Goal: Navigation & Orientation: Find specific page/section

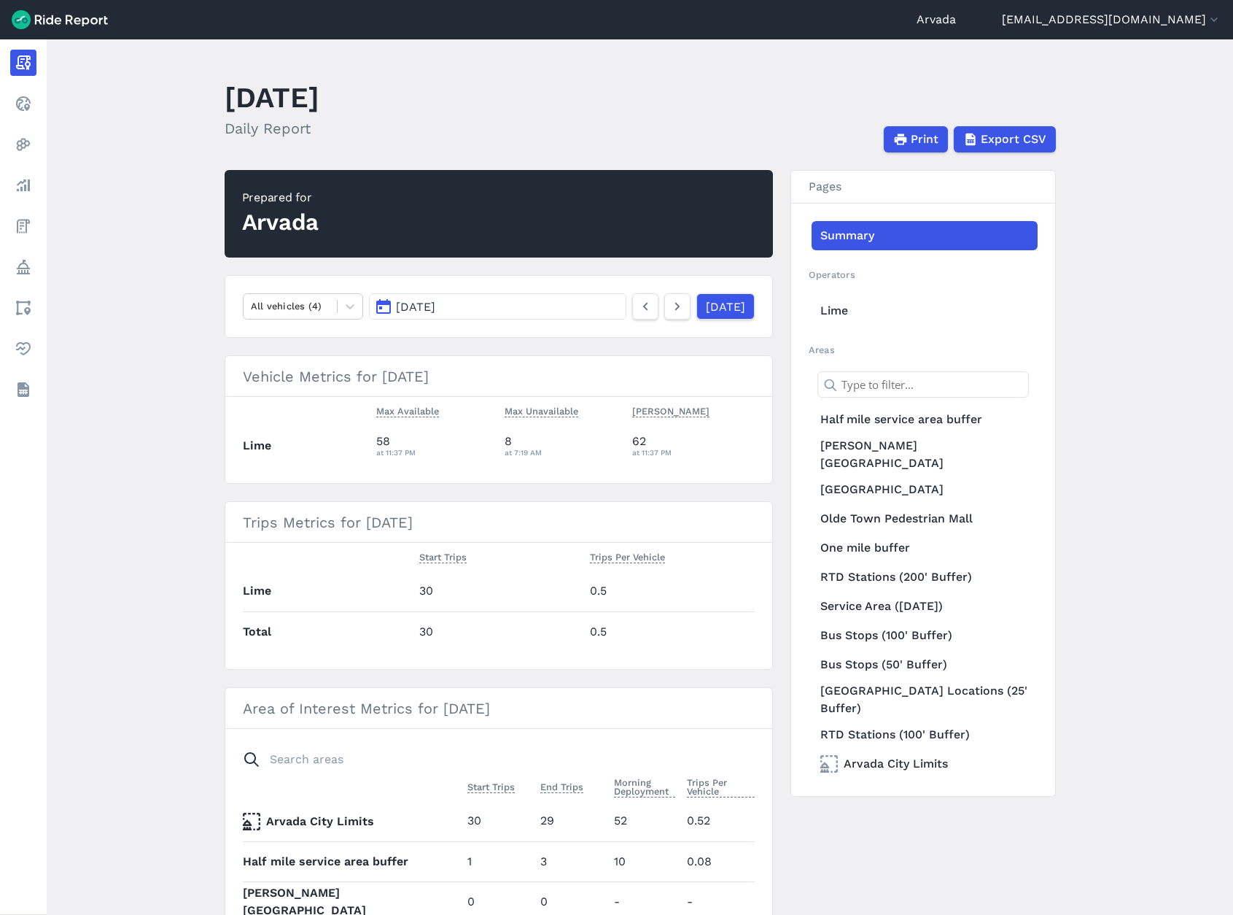
drag, startPoint x: 221, startPoint y: 92, endPoint x: 229, endPoint y: 96, distance: 9.1
click at [229, 96] on main "[DATE] Daily Report Print Export CSV Prepared for Arvada All vehicles (4) [DATE…" at bounding box center [640, 476] width 1187 height 875
drag, startPoint x: 225, startPoint y: 96, endPoint x: 539, endPoint y: 94, distance: 313.6
click at [539, 94] on header "[DATE] Daily Report Print Export CSV" at bounding box center [649, 113] width 849 height 78
click at [226, 108] on h1 "[DATE]" at bounding box center [272, 97] width 95 height 40
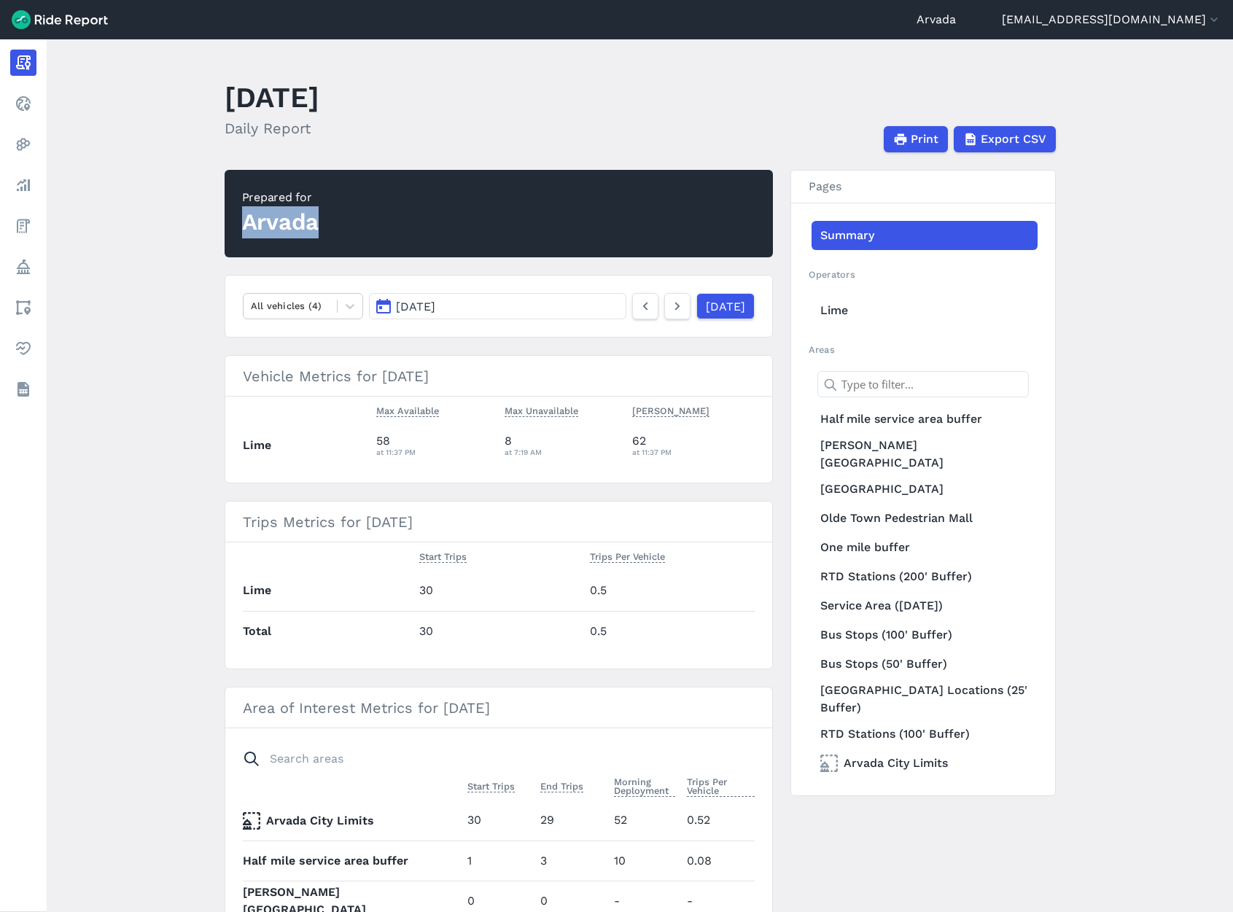
drag, startPoint x: 242, startPoint y: 226, endPoint x: 327, endPoint y: 226, distance: 84.6
click at [327, 226] on h2 "Prepared for Arvada" at bounding box center [499, 214] width 548 height 88
click at [182, 233] on main "[DATE] Daily Report Print Export CSV Prepared for Arvada All vehicles (4) [DATE…" at bounding box center [640, 475] width 1187 height 873
drag, startPoint x: 223, startPoint y: 90, endPoint x: 463, endPoint y: 100, distance: 240.2
click at [319, 100] on h1 "[DATE]" at bounding box center [272, 97] width 95 height 40
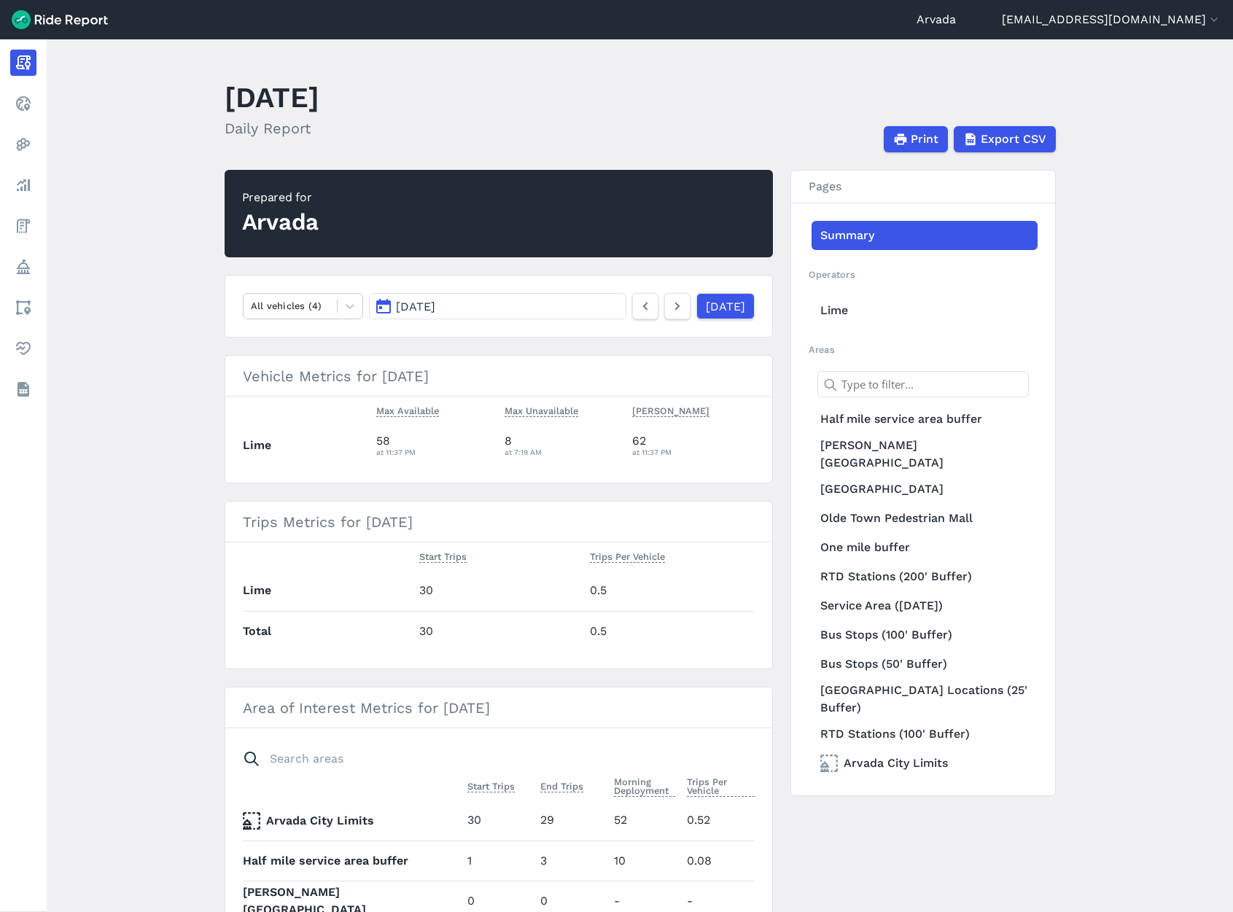
click at [319, 100] on h1 "[DATE]" at bounding box center [272, 97] width 95 height 40
drag, startPoint x: 463, startPoint y: 100, endPoint x: 222, endPoint y: 104, distance: 240.7
click at [225, 104] on h1 "[DATE]" at bounding box center [272, 97] width 95 height 40
click at [123, 231] on main "[DATE] Daily Report Print Export CSV Prepared for Arvada All vehicles (4) [DATE…" at bounding box center [640, 475] width 1187 height 873
drag, startPoint x: 218, startPoint y: 92, endPoint x: 459, endPoint y: 105, distance: 241.8
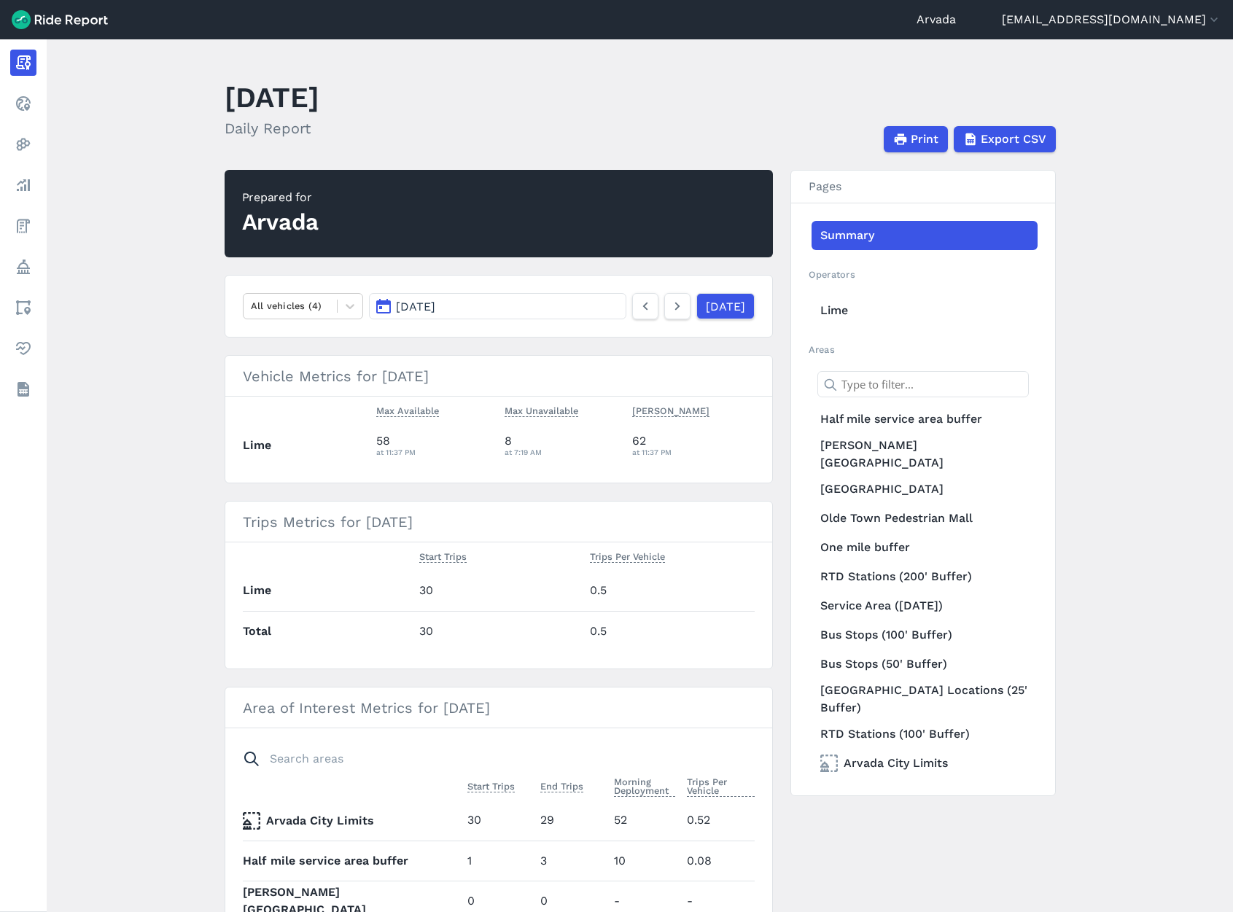
click at [459, 105] on main "[DATE] Daily Report Print Export CSV Prepared for Arvada All vehicles (4) [DATE…" at bounding box center [640, 475] width 1187 height 873
click at [337, 96] on div "[DATE] Daily Report" at bounding box center [281, 113] width 112 height 78
drag, startPoint x: 222, startPoint y: 95, endPoint x: 463, endPoint y: 95, distance: 240.7
click at [319, 95] on h1 "[DATE]" at bounding box center [272, 97] width 95 height 40
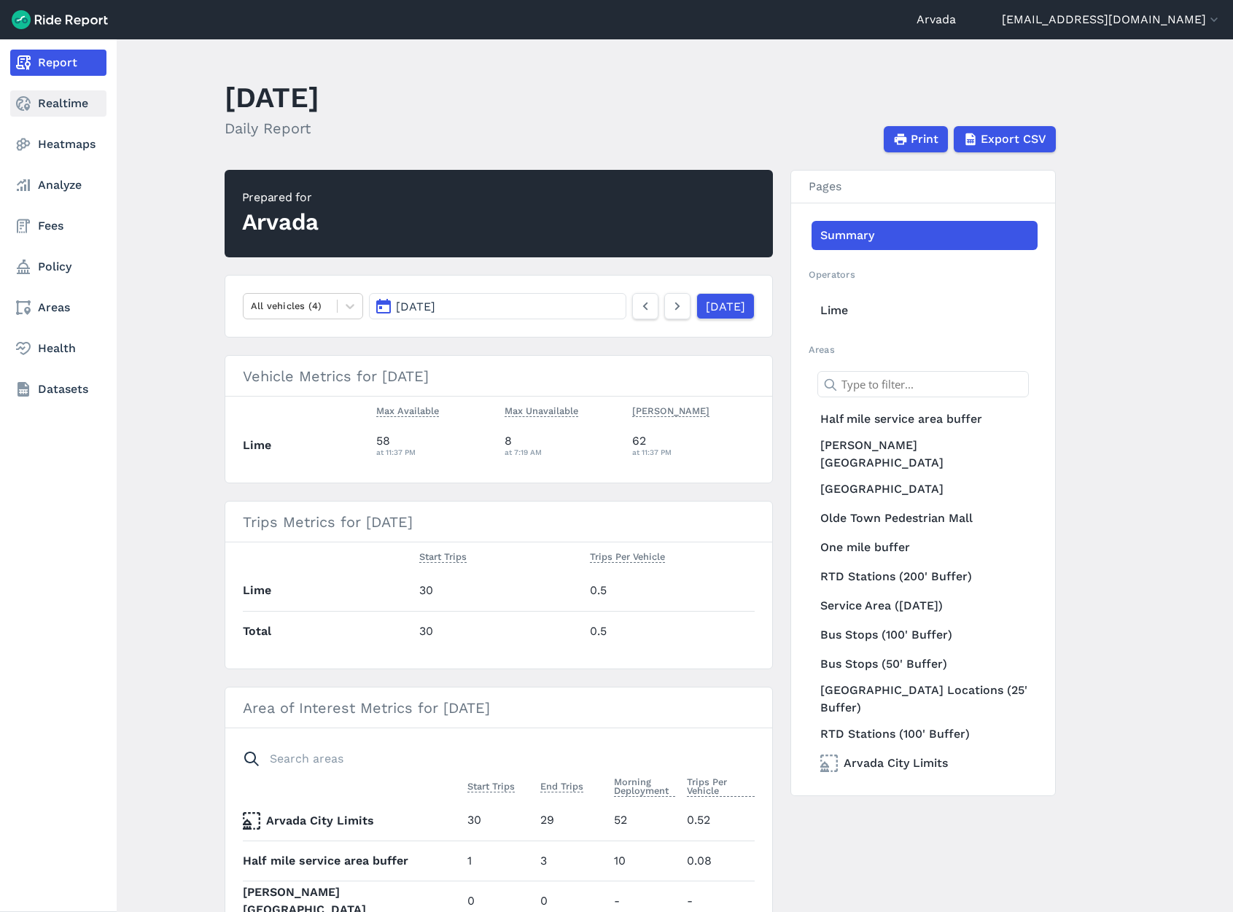
click at [73, 104] on link "Realtime" at bounding box center [58, 103] width 96 height 26
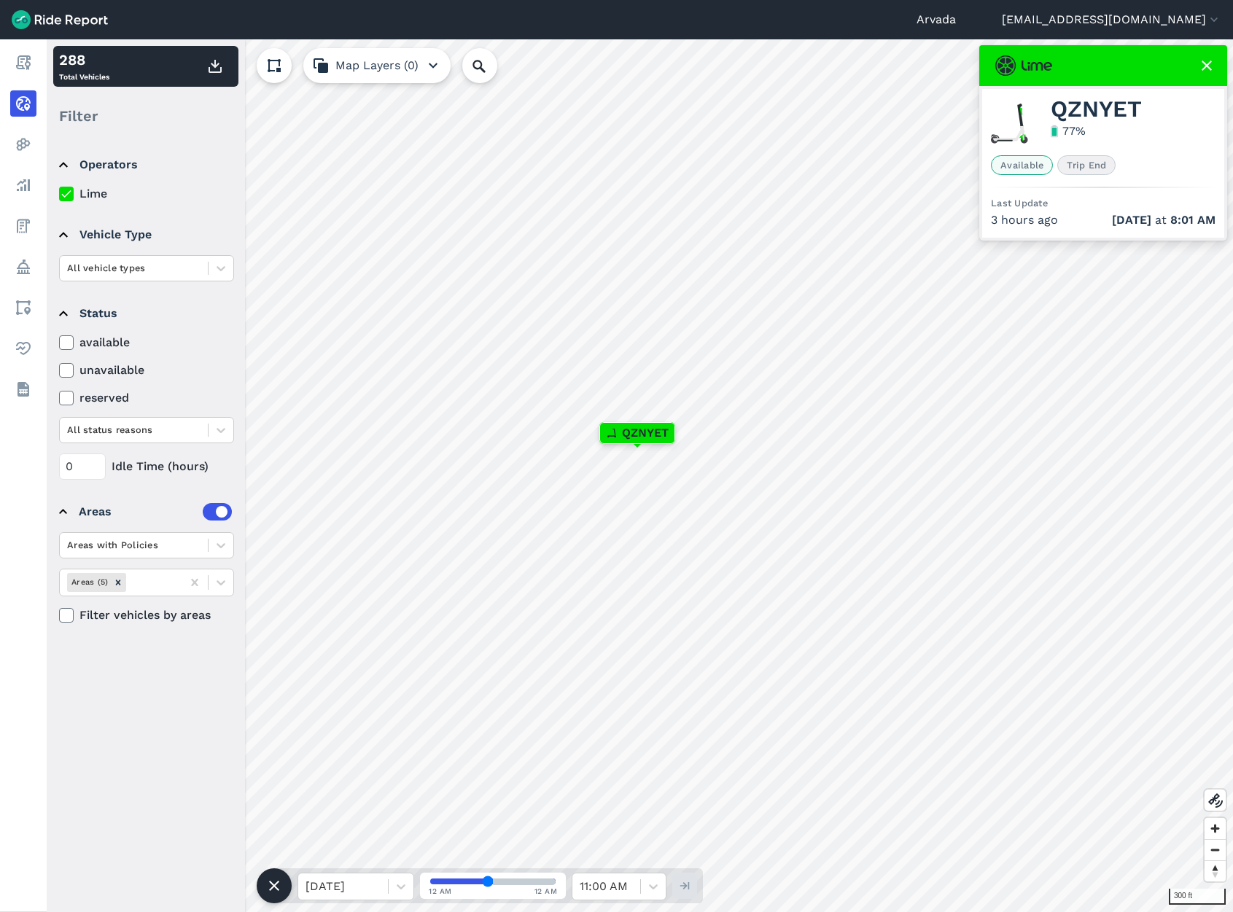
click at [1205, 63] on use at bounding box center [1207, 66] width 10 height 10
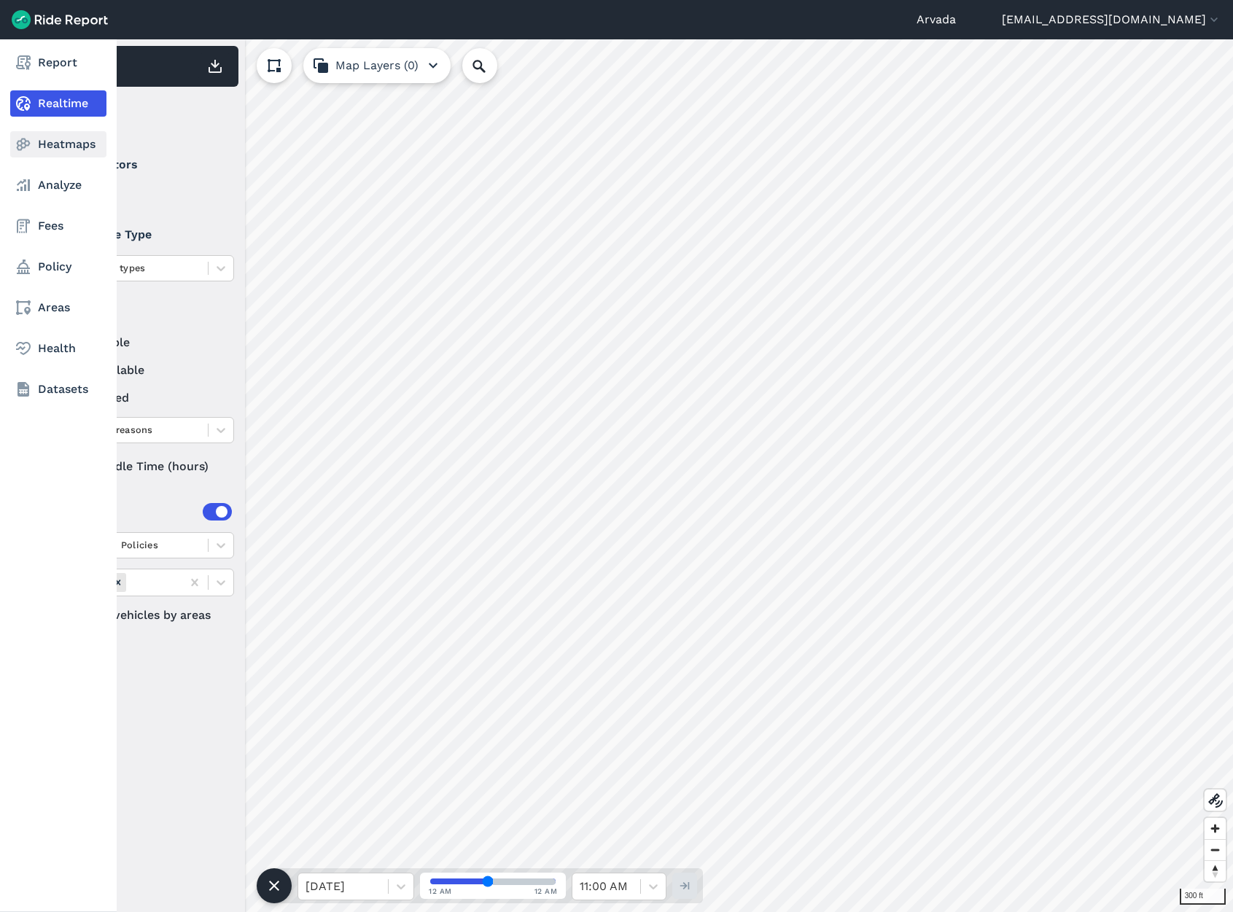
click at [26, 144] on use at bounding box center [24, 145] width 14 height 12
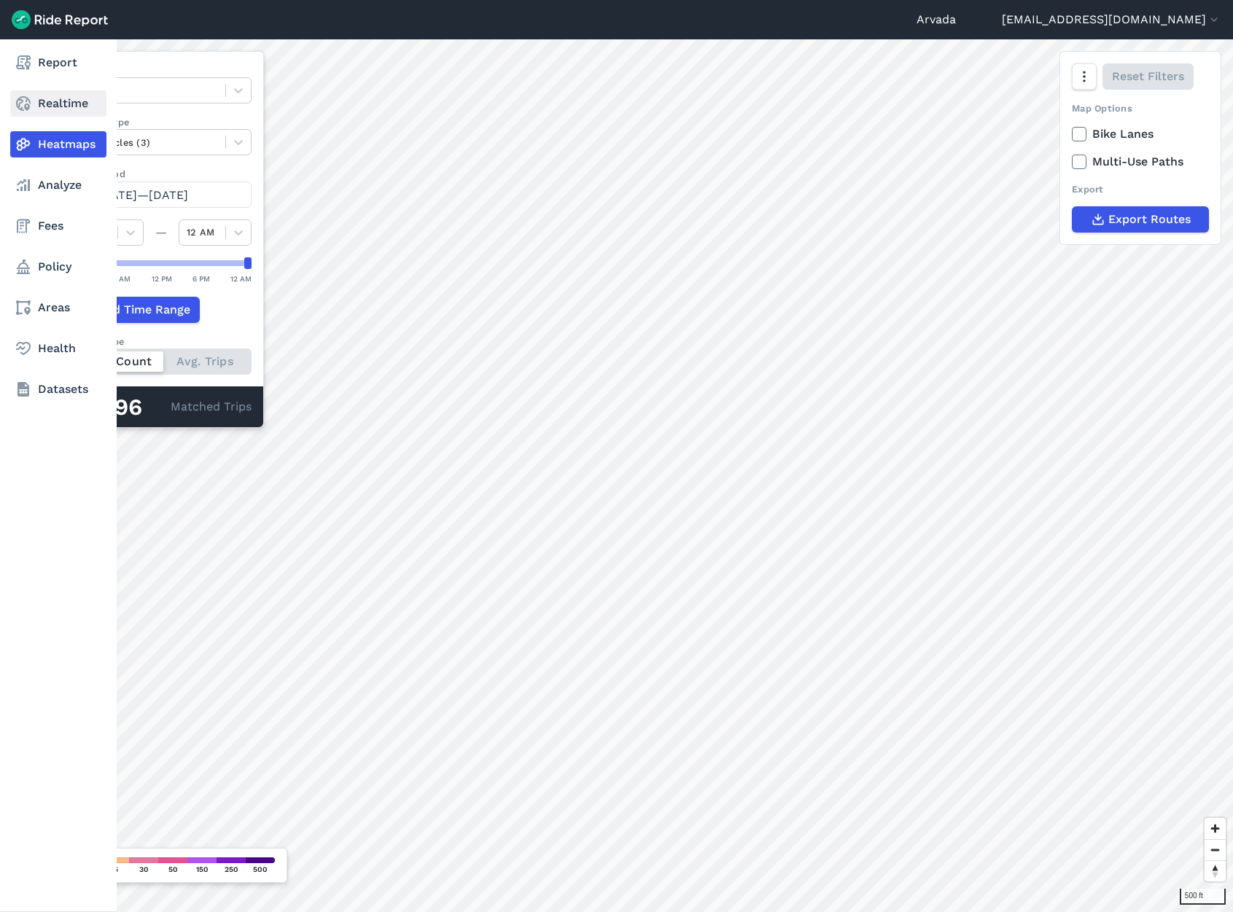
click at [28, 101] on icon at bounding box center [24, 104] width 18 height 18
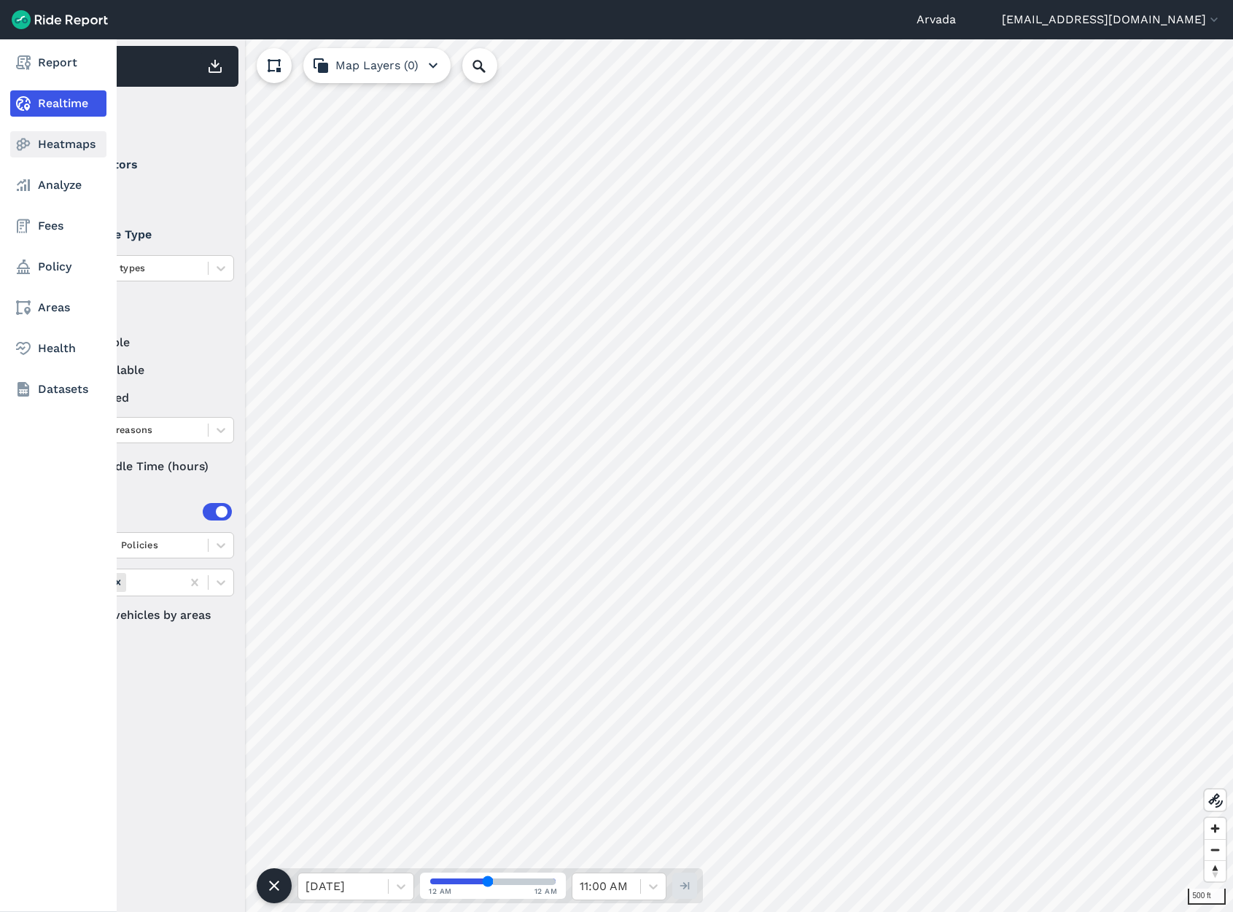
click at [23, 144] on icon at bounding box center [24, 145] width 18 height 18
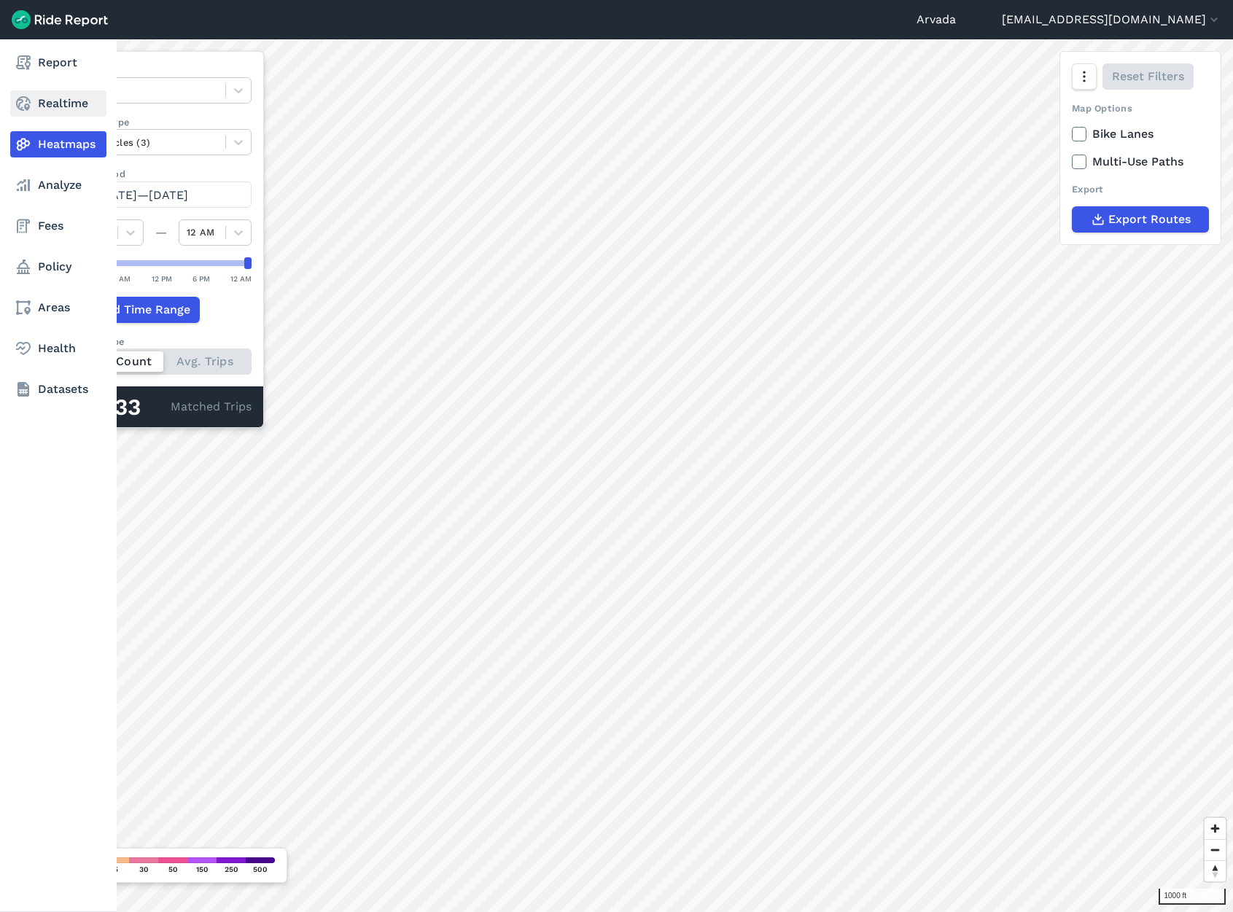
click at [43, 112] on link "Realtime" at bounding box center [58, 103] width 96 height 26
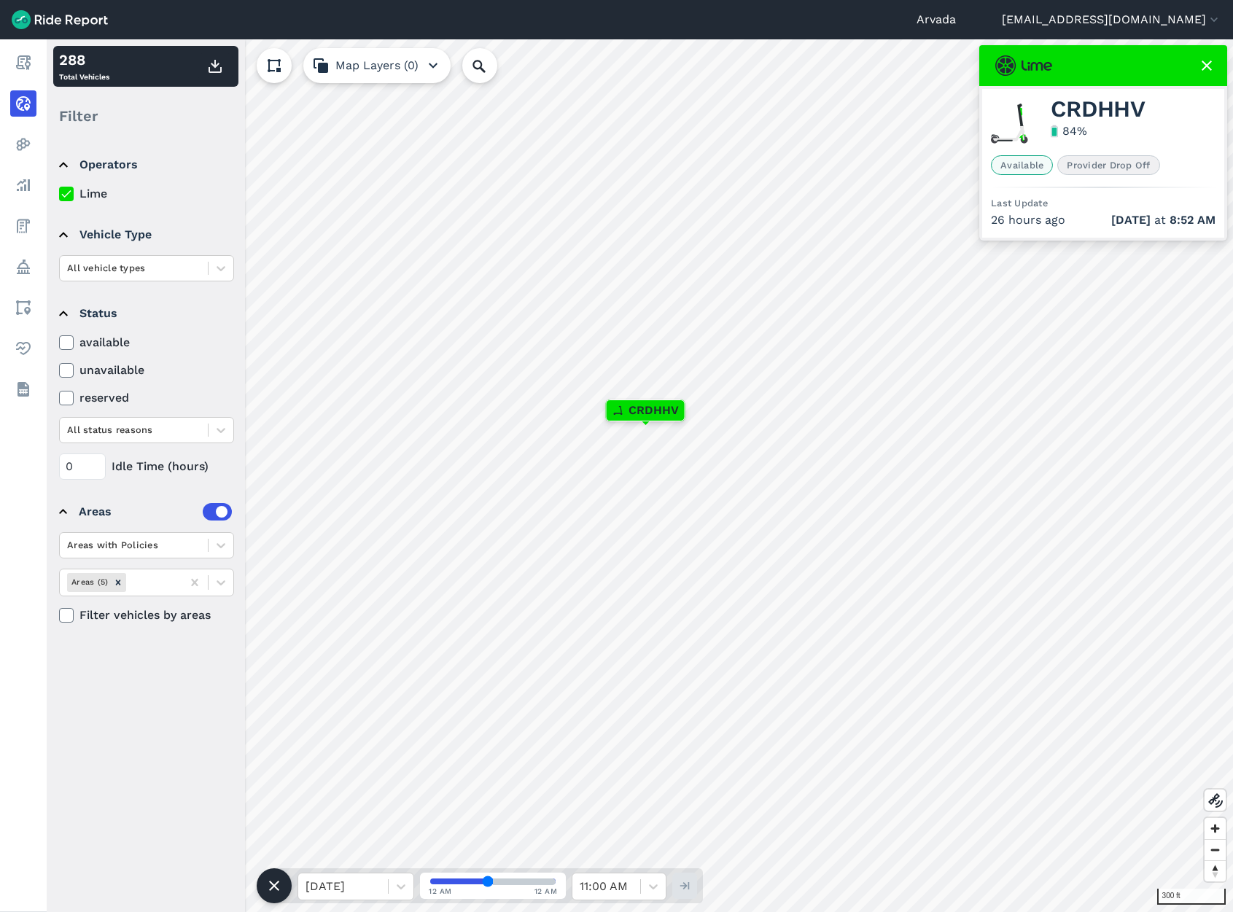
click at [1208, 65] on use at bounding box center [1207, 66] width 10 height 10
click at [1201, 64] on icon at bounding box center [1207, 66] width 18 height 18
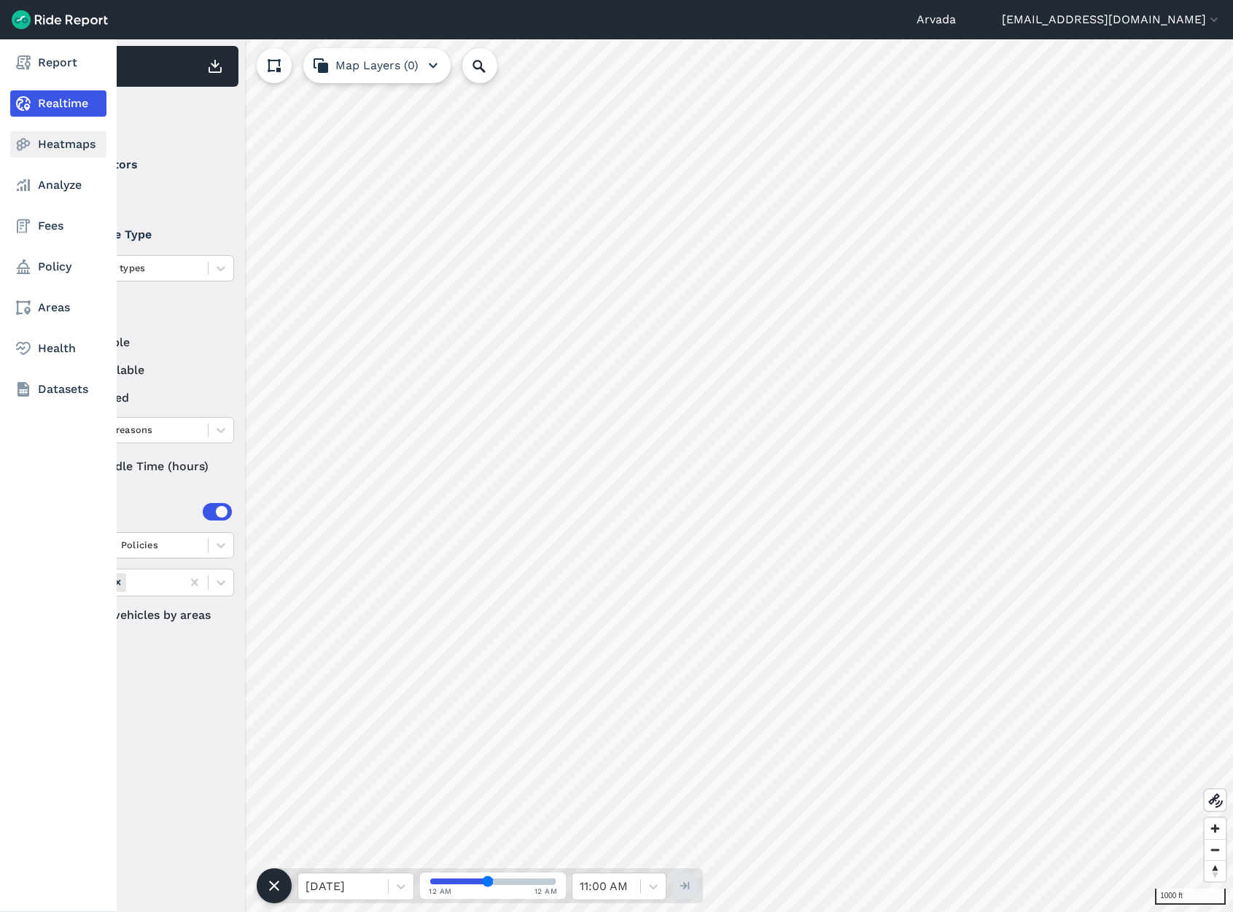
click at [40, 147] on link "Heatmaps" at bounding box center [58, 144] width 96 height 26
